Goal: Task Accomplishment & Management: Manage account settings

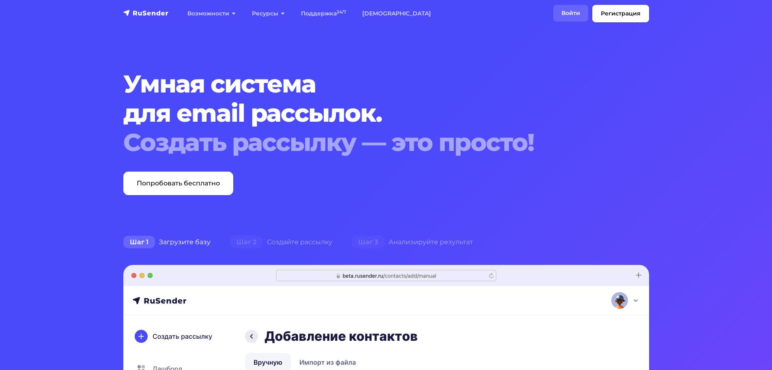
click at [576, 14] on link "Войти" at bounding box center [571, 13] width 35 height 17
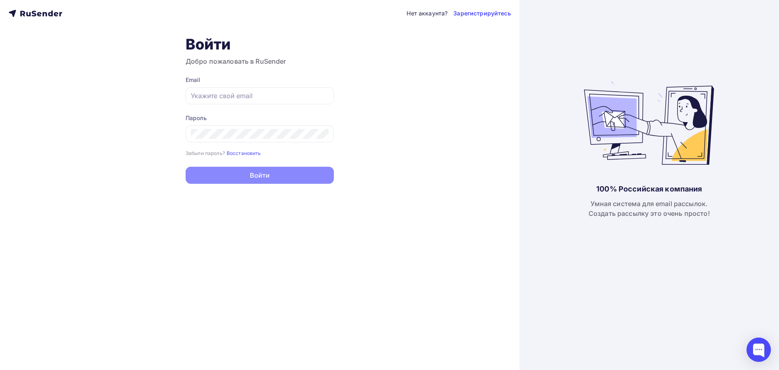
type input "[EMAIL_ADDRESS][DOMAIN_NAME]"
click at [368, 97] on div "Нет аккаунта? Зарегистрируйтесь Войти Добро пожаловать в RuSender Email romanpr…" at bounding box center [259, 185] width 519 height 370
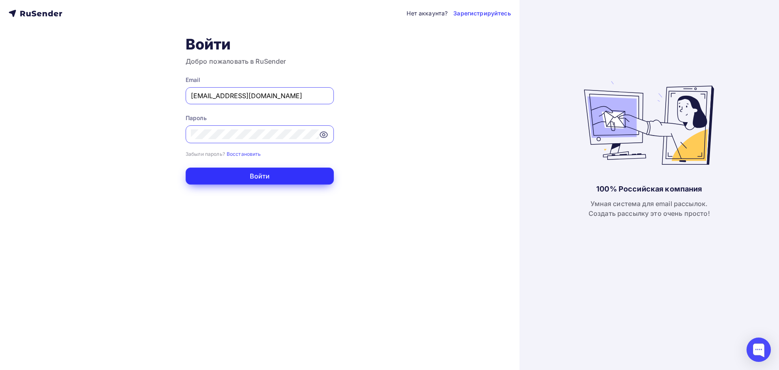
click at [303, 180] on button "Войти" at bounding box center [260, 176] width 148 height 17
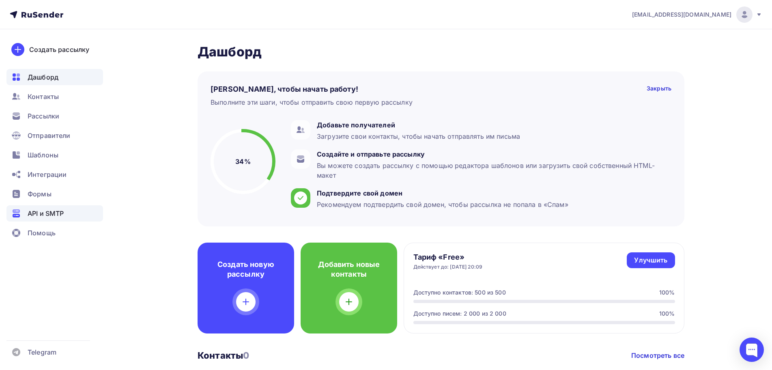
click at [52, 215] on span "API и SMTP" at bounding box center [46, 214] width 36 height 10
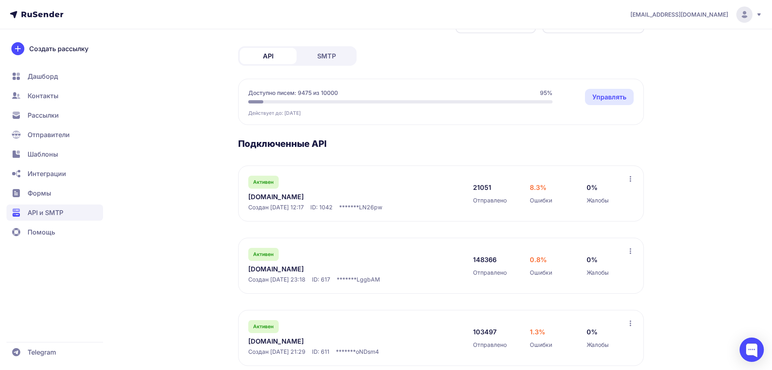
scroll to position [81, 0]
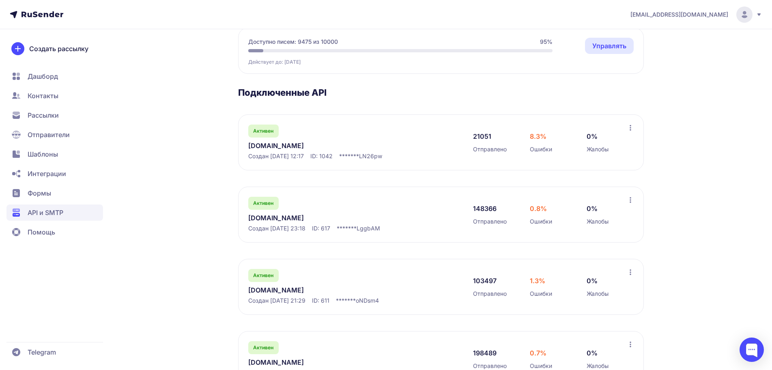
click at [288, 291] on link "[DOMAIN_NAME]" at bounding box center [331, 290] width 166 height 10
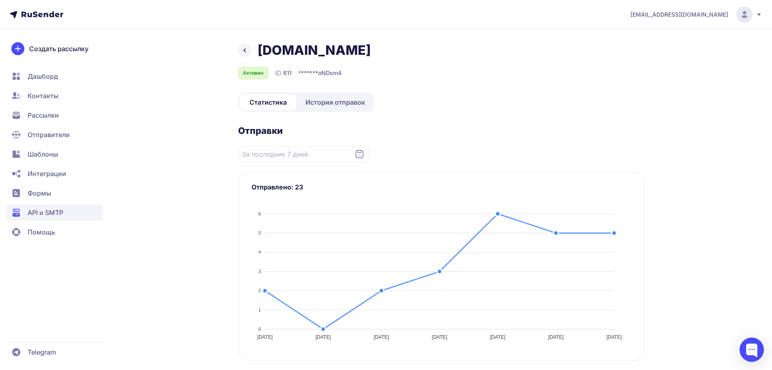
click at [65, 212] on span "API и SMTP" at bounding box center [54, 213] width 97 height 16
